Goal: Communication & Community: Answer question/provide support

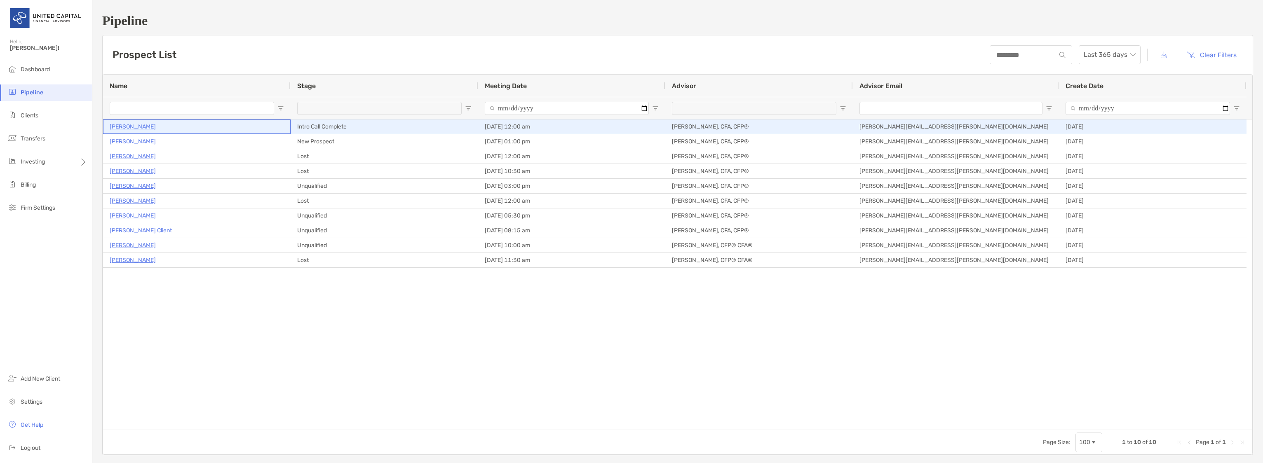
click at [127, 125] on p "[PERSON_NAME]" at bounding box center [133, 127] width 46 height 10
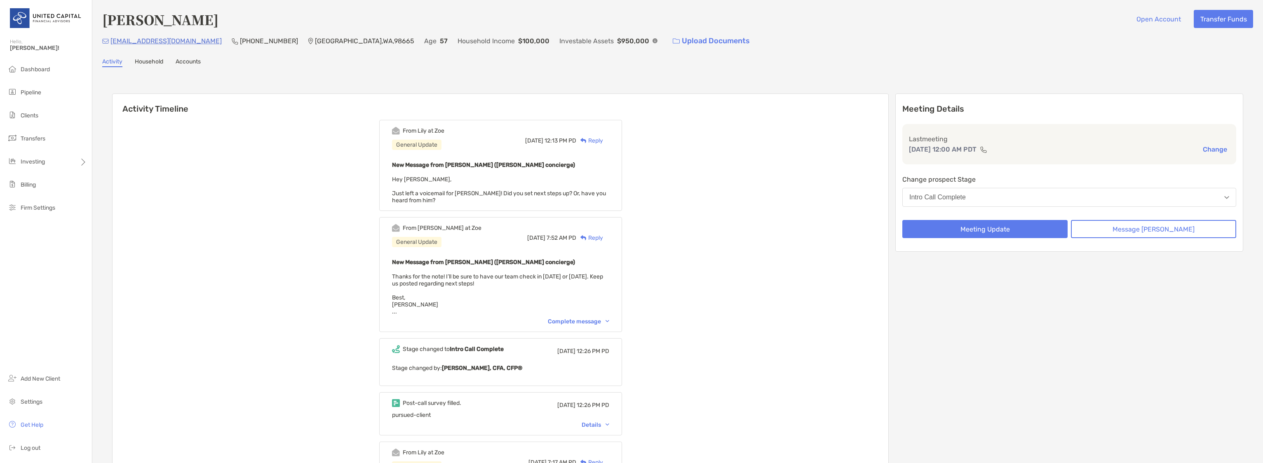
click at [603, 140] on div "Reply" at bounding box center [589, 140] width 27 height 9
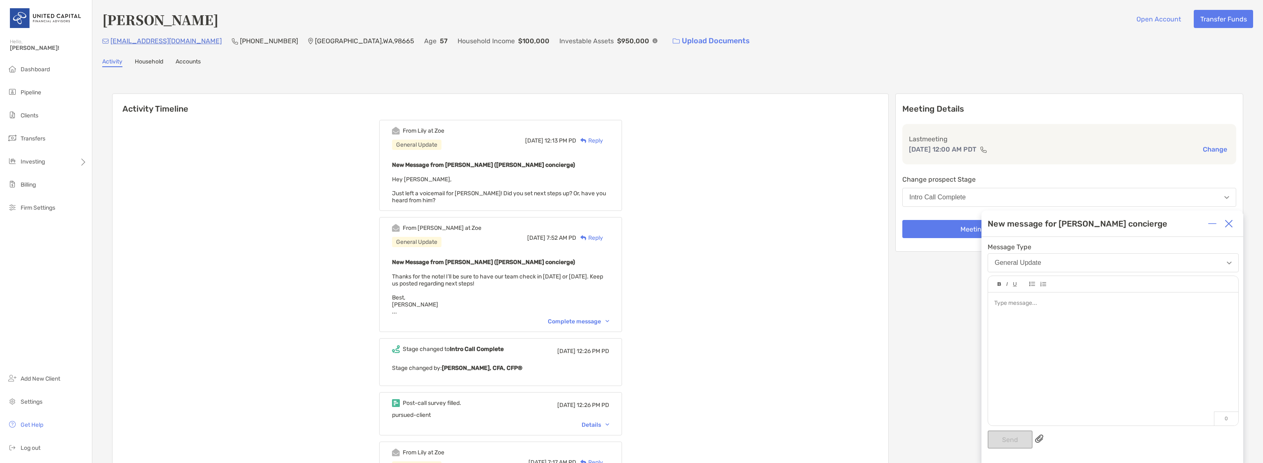
click at [1021, 318] on div at bounding box center [1113, 355] width 250 height 125
click at [1012, 443] on button "Send" at bounding box center [1009, 440] width 45 height 18
